Goal: Navigation & Orientation: Find specific page/section

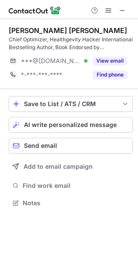
scroll to position [197, 138]
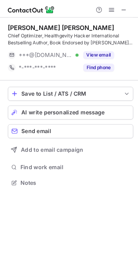
scroll to position [197, 138]
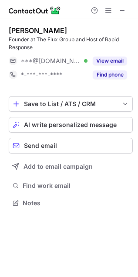
scroll to position [197, 138]
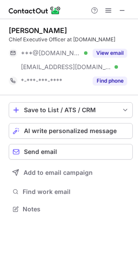
scroll to position [203, 138]
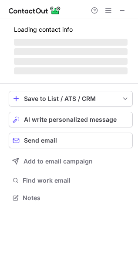
scroll to position [203, 138]
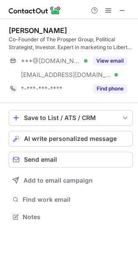
scroll to position [211, 138]
